Goal: Task Accomplishment & Management: Manage account settings

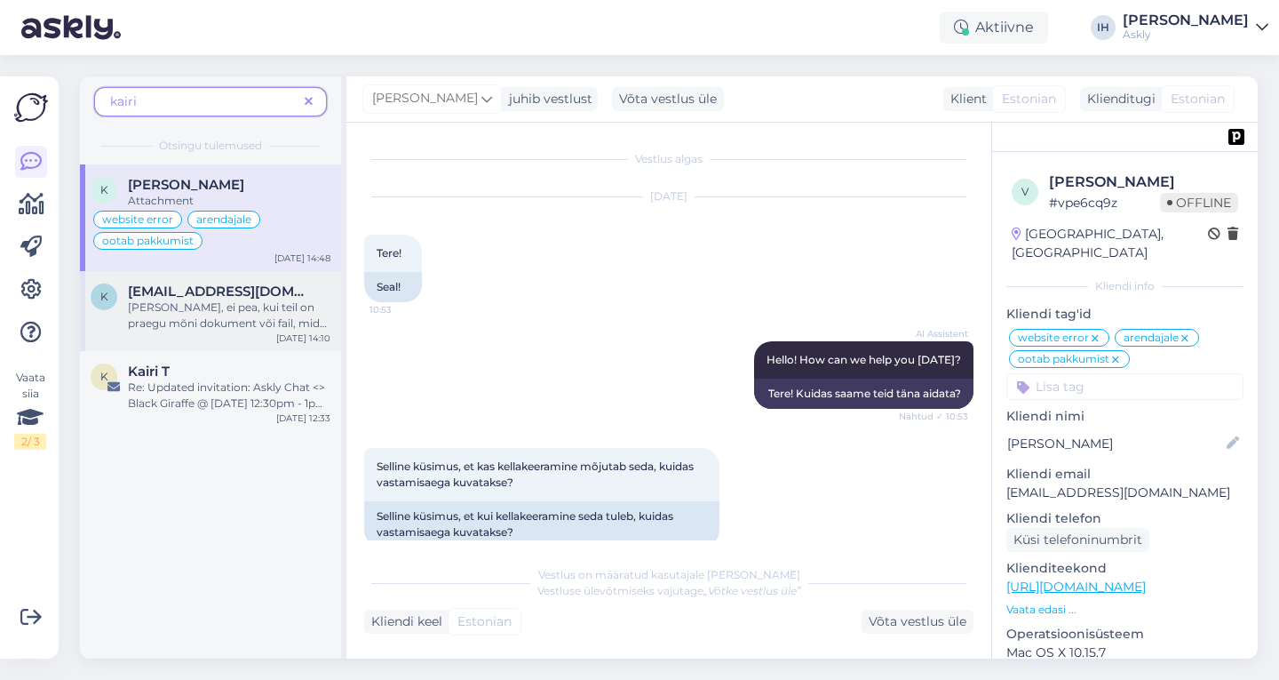
scroll to position [215, 0]
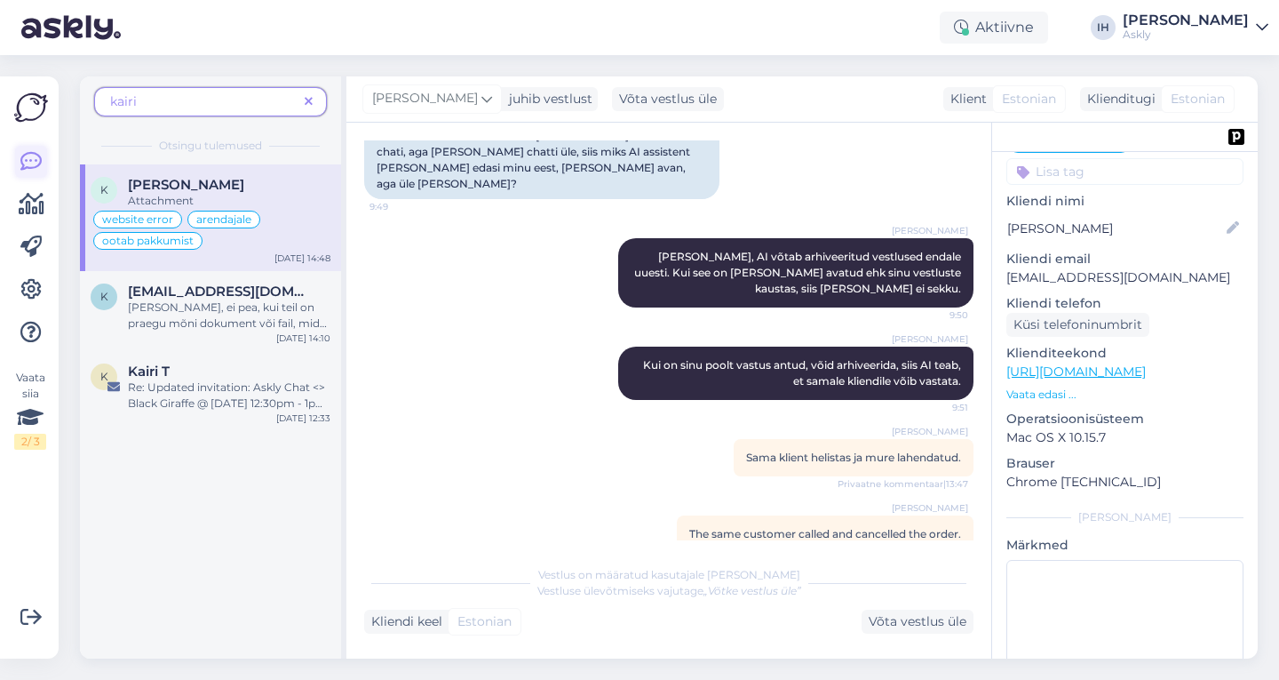
click at [24, 158] on icon at bounding box center [30, 161] width 21 height 21
click at [307, 99] on icon at bounding box center [309, 102] width 8 height 12
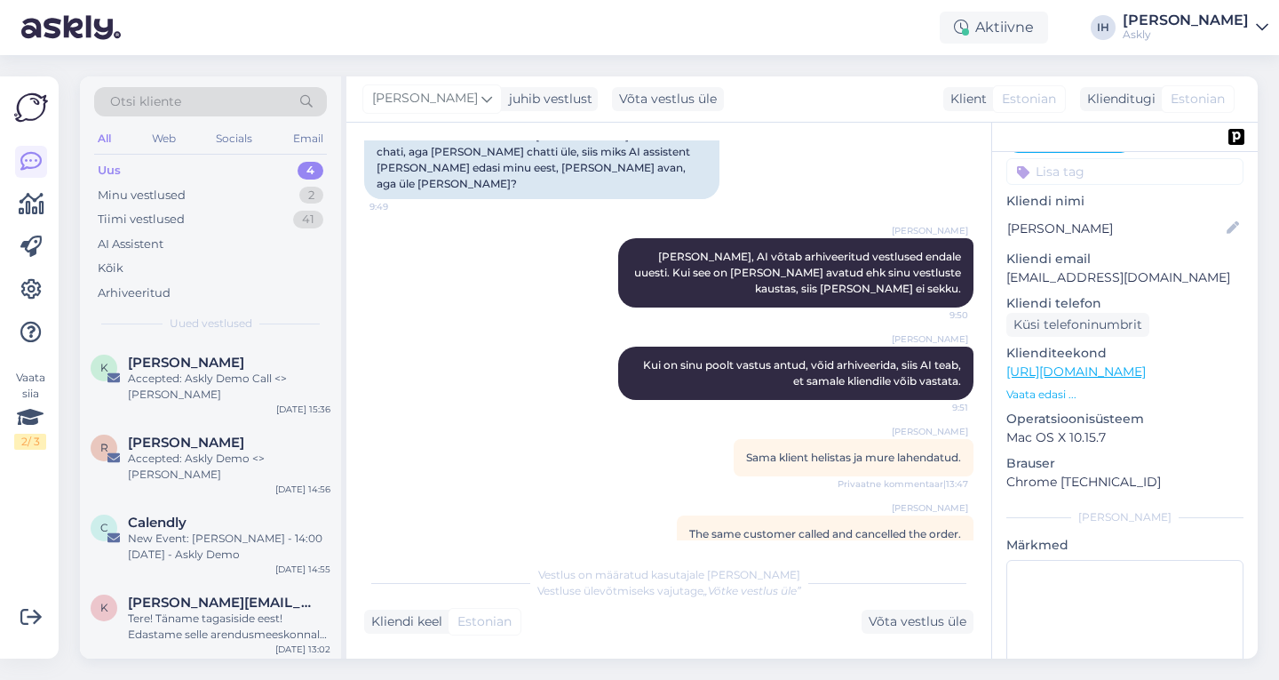
click at [230, 167] on div "Uus 4" at bounding box center [210, 170] width 233 height 25
click at [169, 129] on div "Web" at bounding box center [163, 138] width 31 height 23
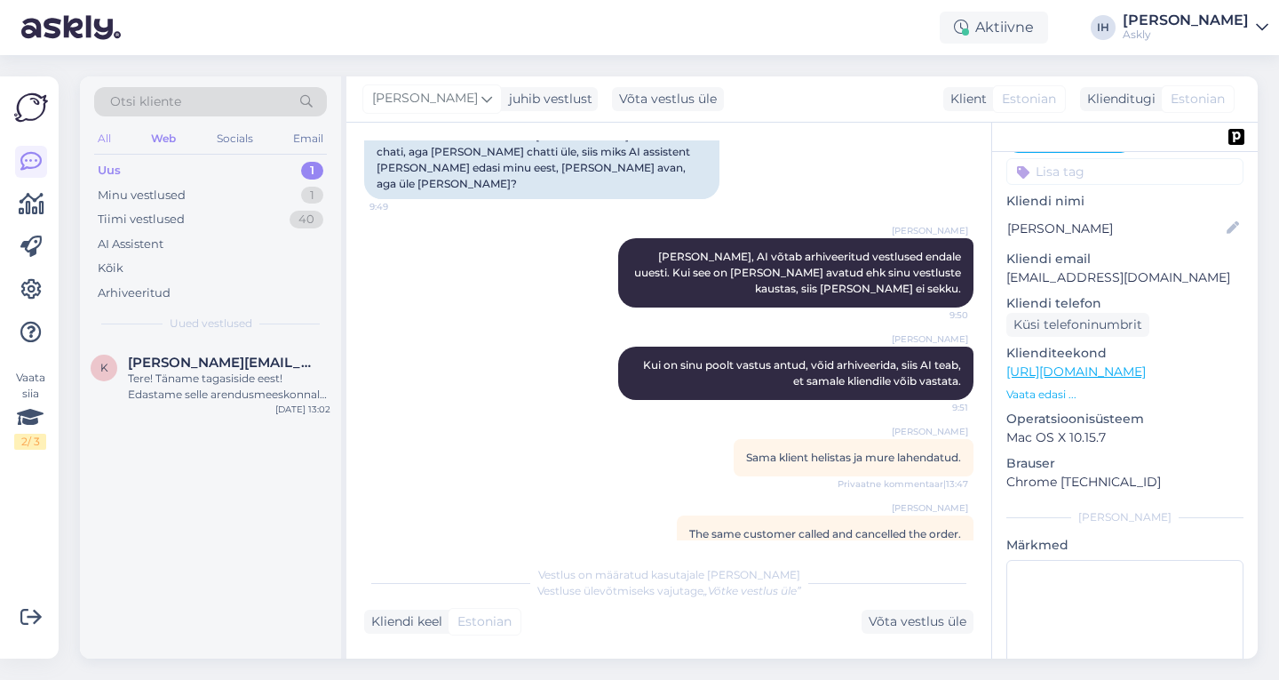
click at [104, 134] on div "All" at bounding box center [104, 138] width 20 height 23
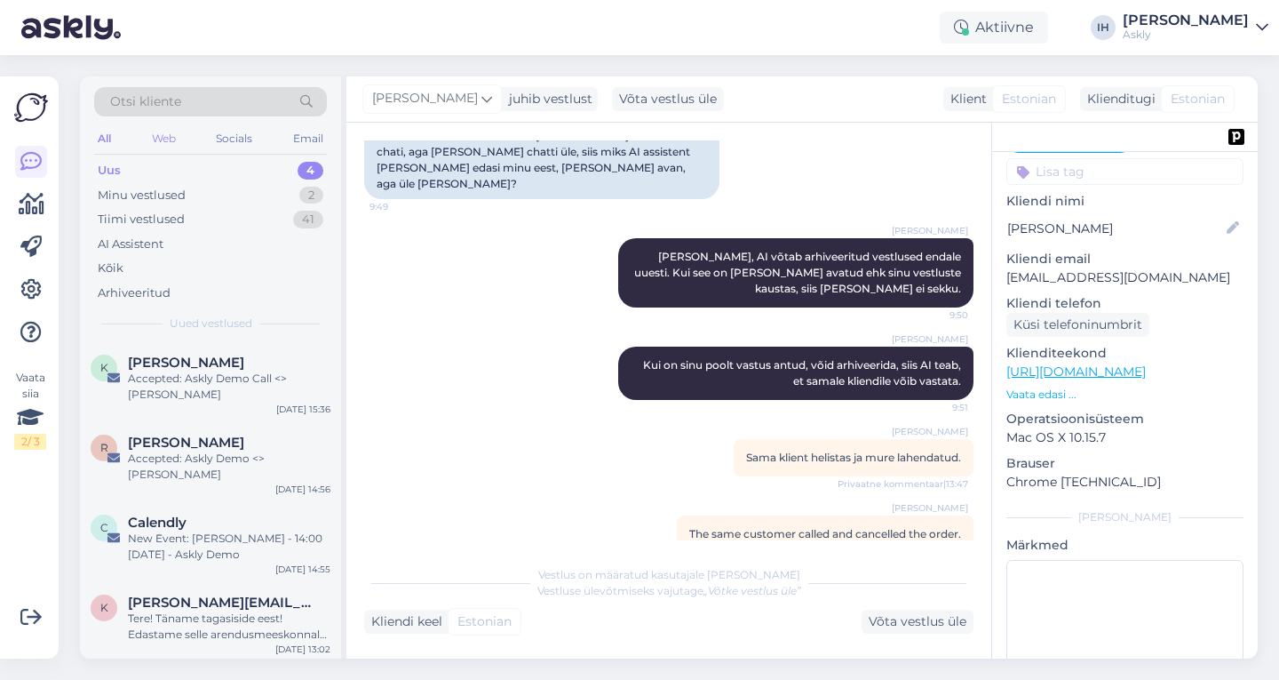
click at [157, 137] on div "Web" at bounding box center [163, 138] width 31 height 23
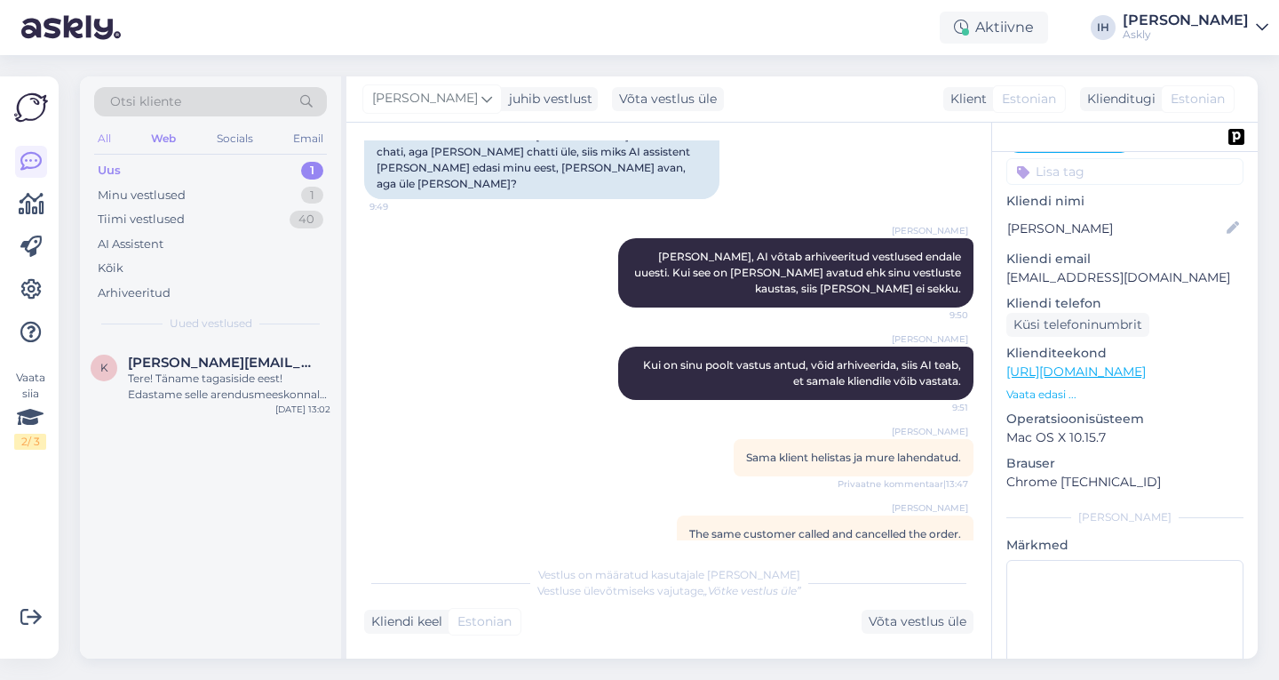
click at [111, 138] on div "All" at bounding box center [104, 138] width 20 height 23
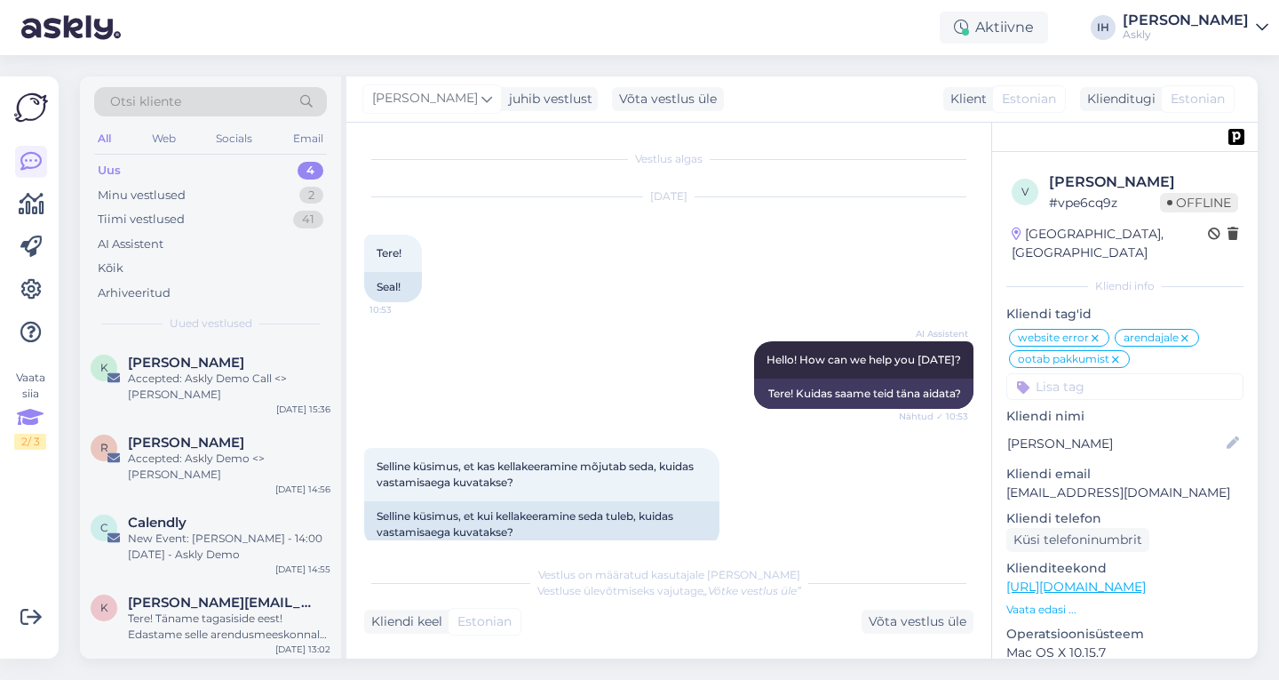
scroll to position [215, 0]
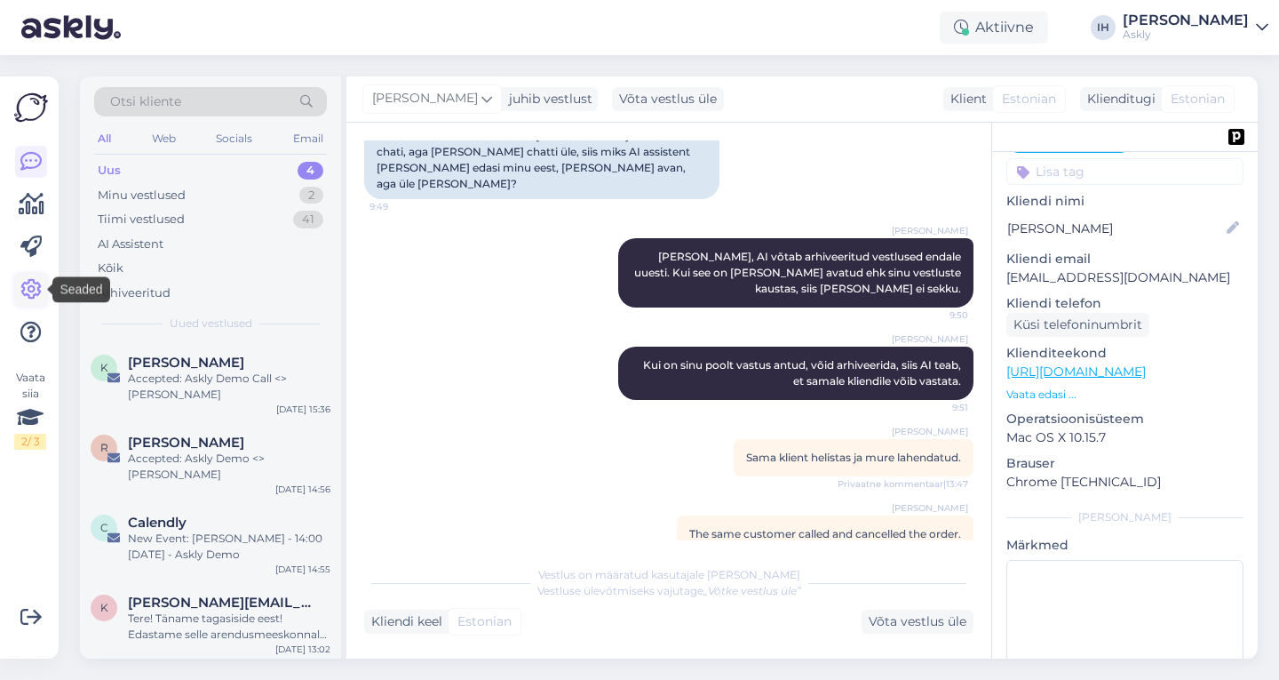
click at [31, 283] on icon at bounding box center [30, 289] width 21 height 21
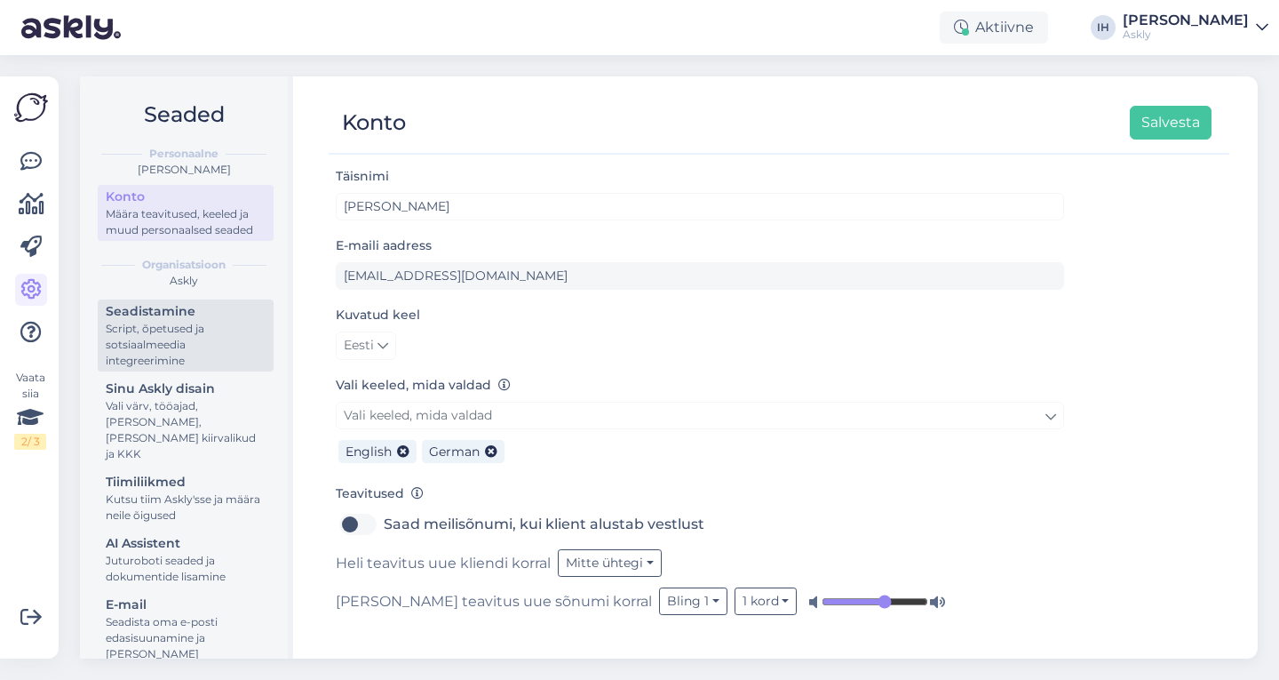
click at [147, 350] on div "Script, õpetused ja sotsiaalmeedia integreerimine" at bounding box center [186, 345] width 160 height 48
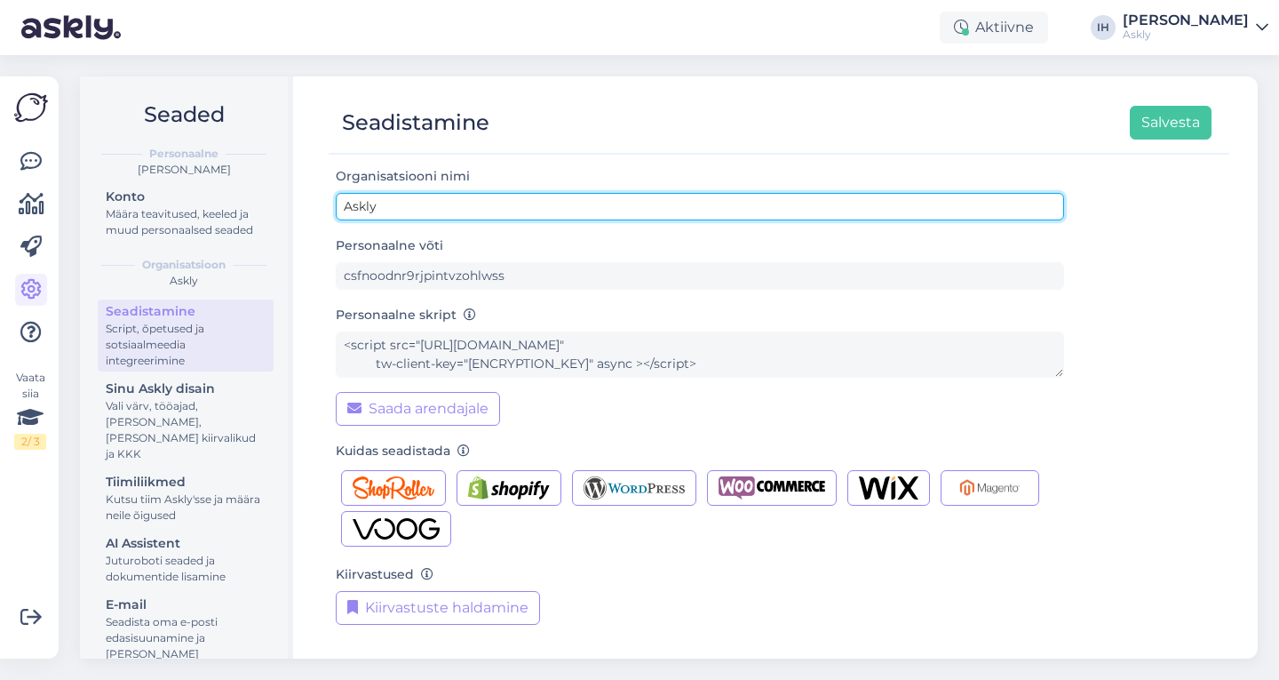
click at [371, 203] on input "Askly" at bounding box center [700, 207] width 728 height 28
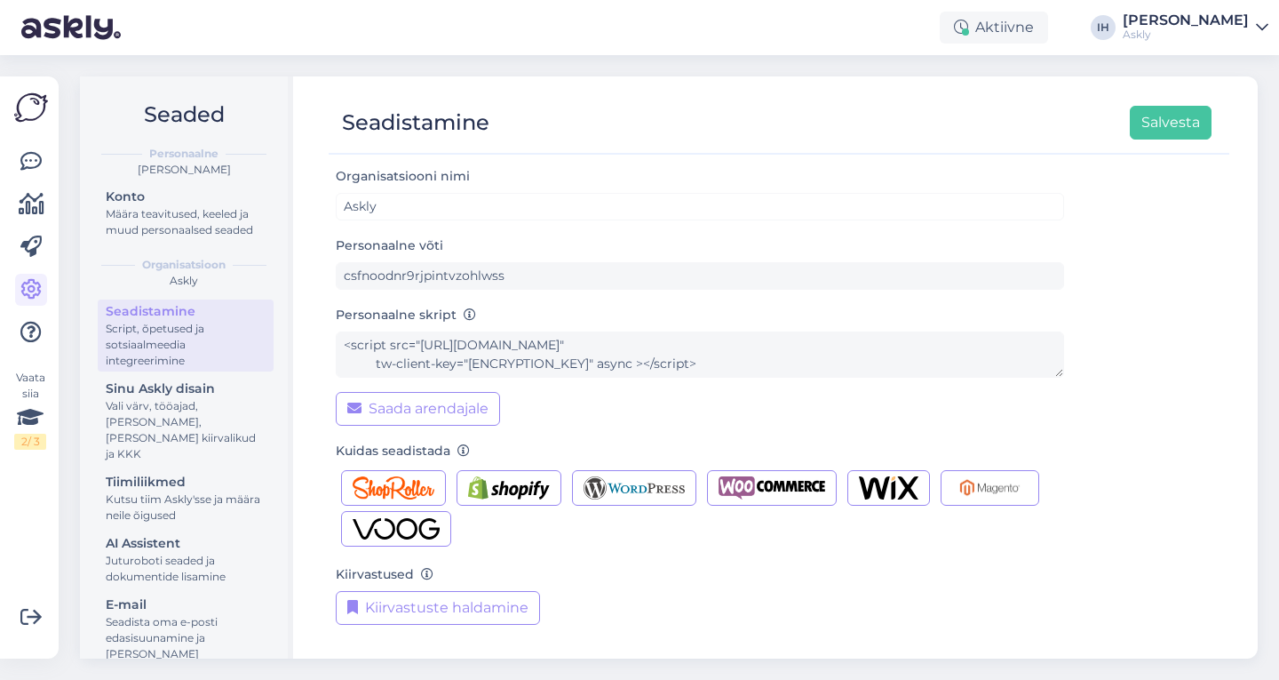
scroll to position [147, 0]
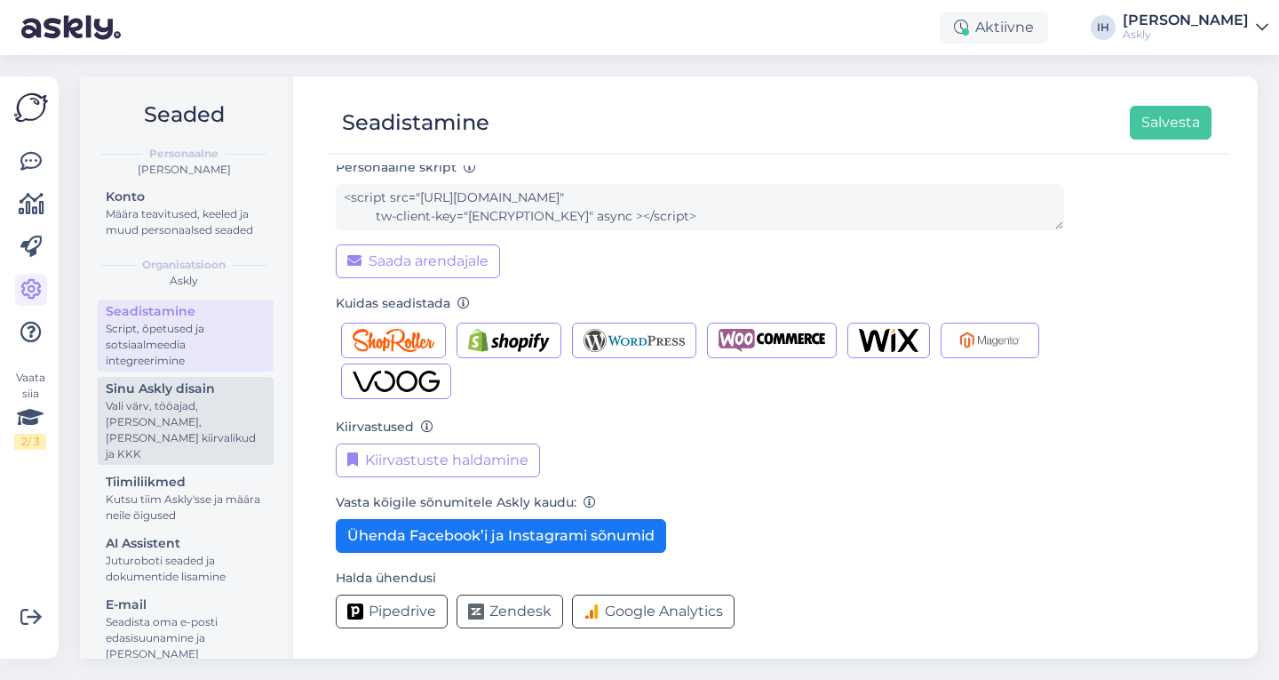
click at [201, 398] on div "Sinu Askly disain" at bounding box center [186, 388] width 160 height 19
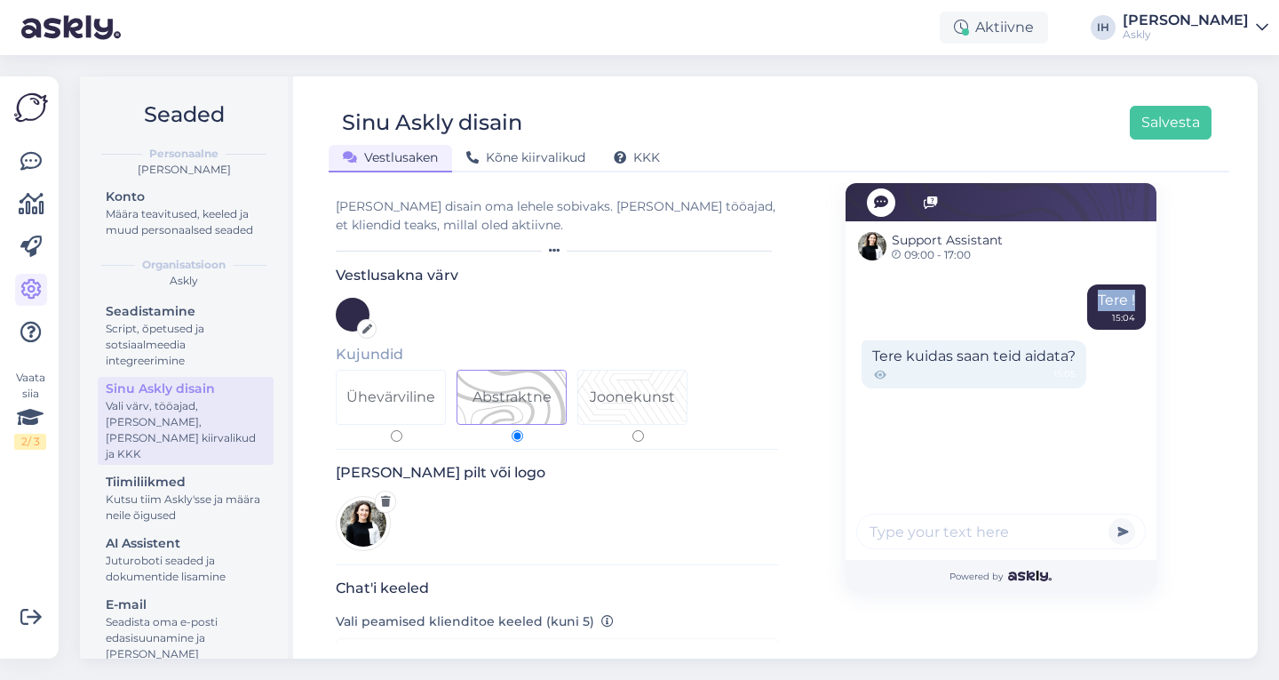
drag, startPoint x: 1231, startPoint y: 272, endPoint x: 1237, endPoint y: 291, distance: 19.4
click at [1237, 291] on div "Sinu Askly disain Salvesta Vestlusaken Kõne kiirvalikud KKK Vali disain oma leh…" at bounding box center [779, 367] width 958 height 582
click at [189, 488] on div "Tiimiliikmed" at bounding box center [186, 482] width 160 height 19
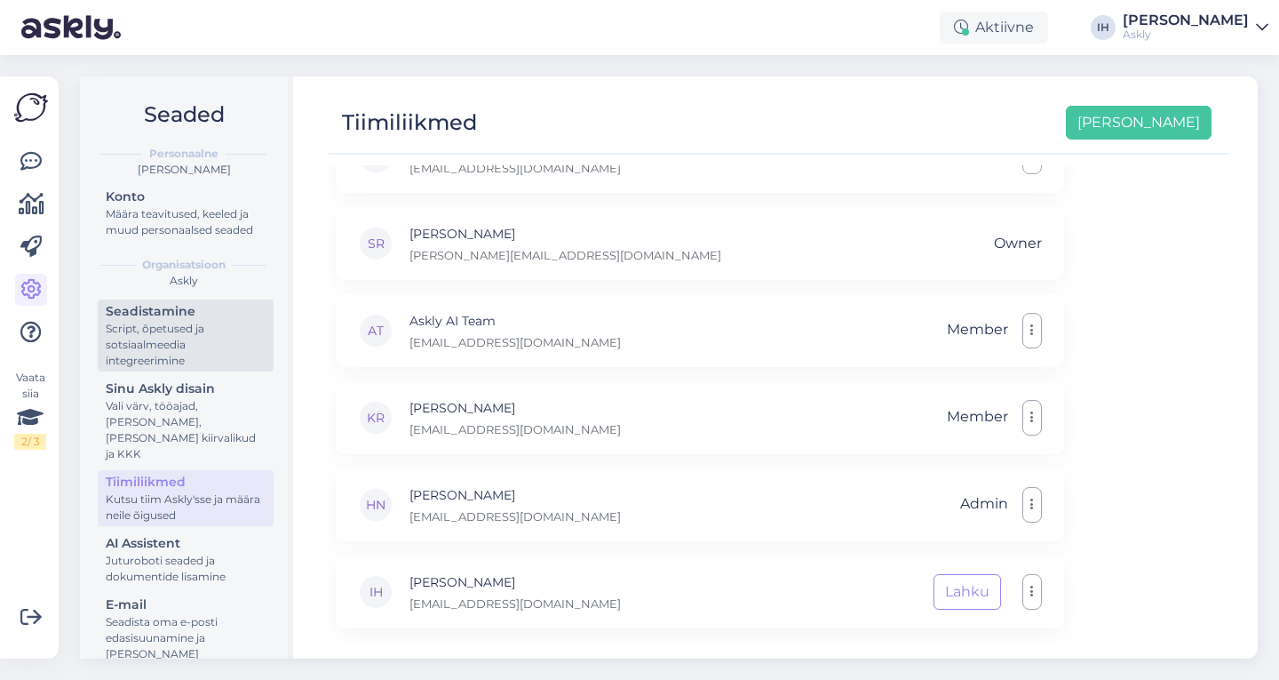
click at [214, 353] on div "Script, õpetused ja sotsiaalmeedia integreerimine" at bounding box center [186, 345] width 160 height 48
